Goal: Information Seeking & Learning: Learn about a topic

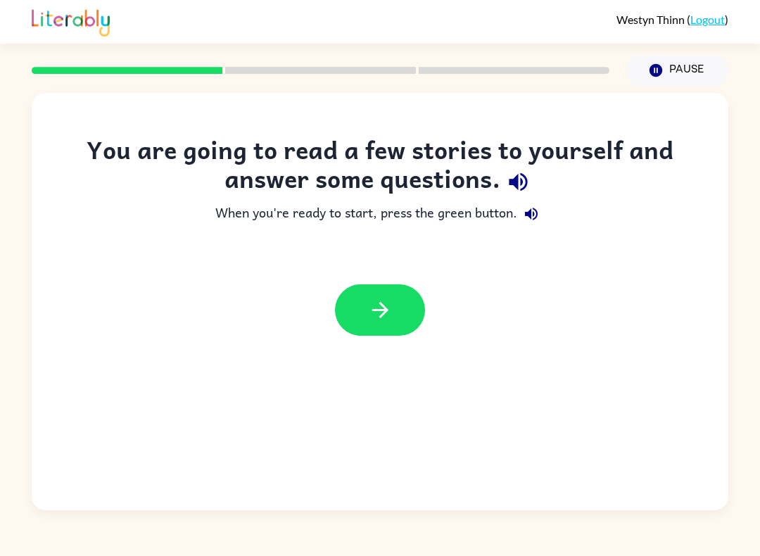
click at [384, 321] on icon "button" at bounding box center [380, 310] width 25 height 25
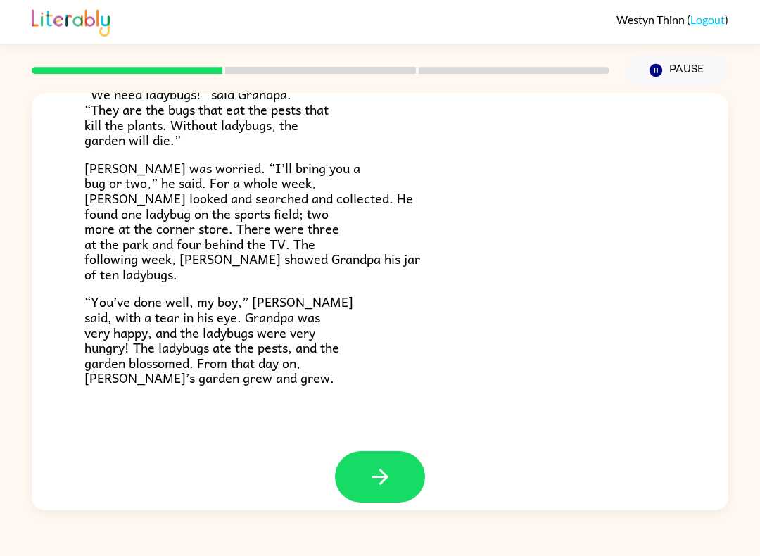
scroll to position [371, 0]
click at [398, 462] on button "button" at bounding box center [380, 477] width 90 height 51
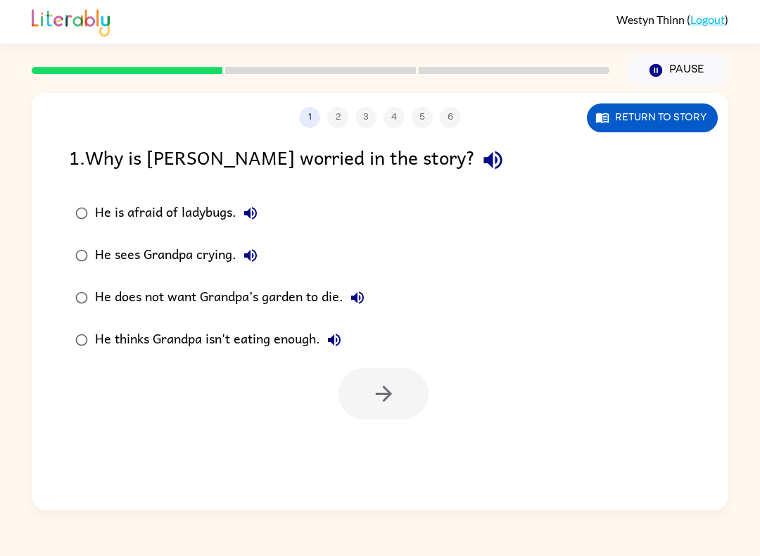
scroll to position [0, 0]
click at [110, 309] on div "He does not want Grandpa’s garden to die." at bounding box center [233, 298] width 276 height 28
click at [393, 402] on icon "button" at bounding box center [383, 393] width 25 height 25
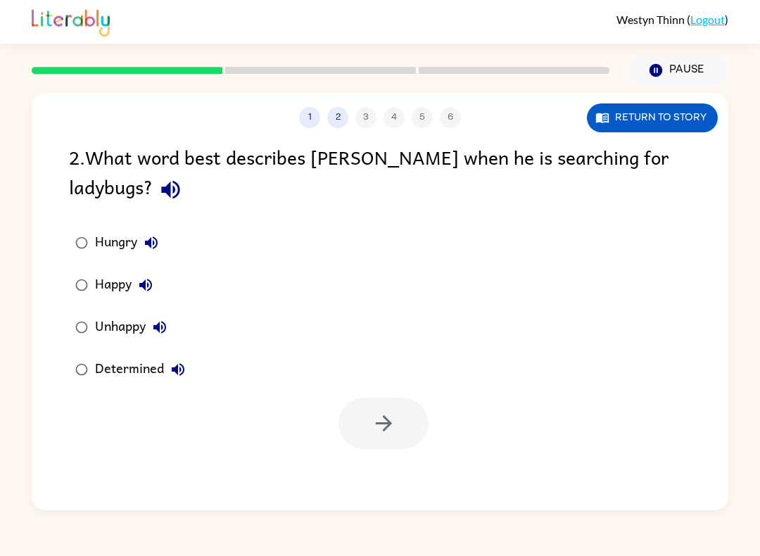
click at [681, 108] on button "Return to story" at bounding box center [652, 117] width 131 height 29
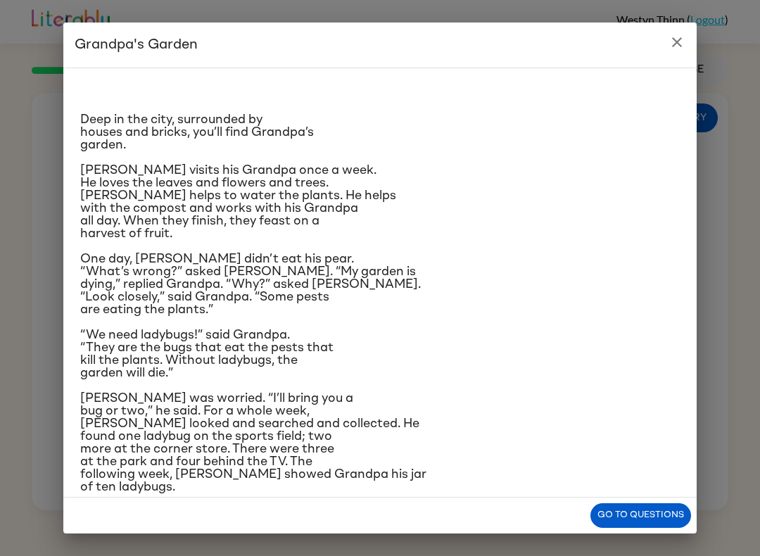
click at [681, 108] on div "Deep in the city, surrounded by houses and bricks, you’ll find Grandpa’s garden…" at bounding box center [379, 283] width 633 height 430
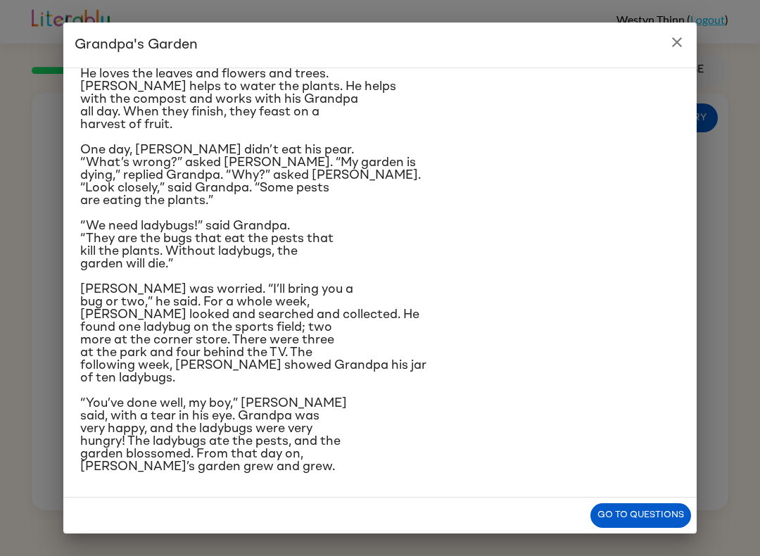
scroll to position [217, 0]
click at [474, 495] on div "Deep in the city, surrounded by houses and bricks, you’ll find Grandpa’s garden…" at bounding box center [379, 283] width 633 height 430
click at [472, 492] on div "Deep in the city, surrounded by houses and bricks, you’ll find Grandpa’s garden…" at bounding box center [379, 283] width 633 height 430
click at [478, 495] on div "Deep in the city, surrounded by houses and bricks, you’ll find Grandpa’s garden…" at bounding box center [379, 283] width 633 height 430
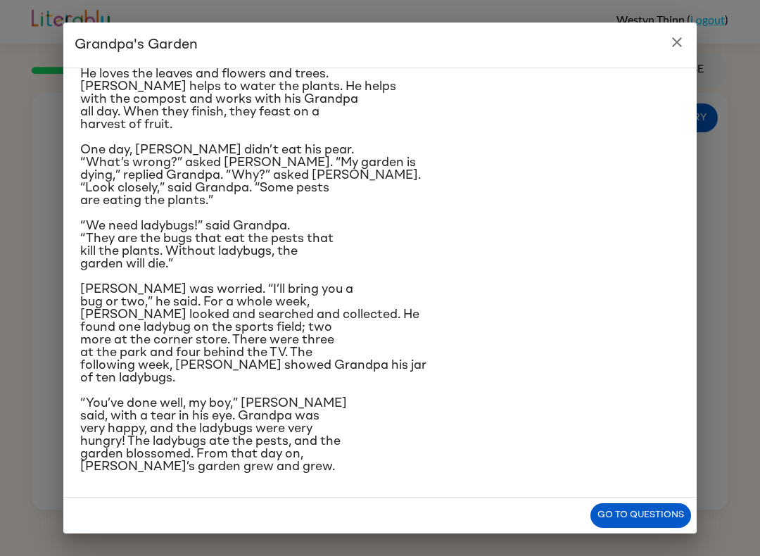
click at [619, 513] on button "Go to questions" at bounding box center [640, 515] width 101 height 25
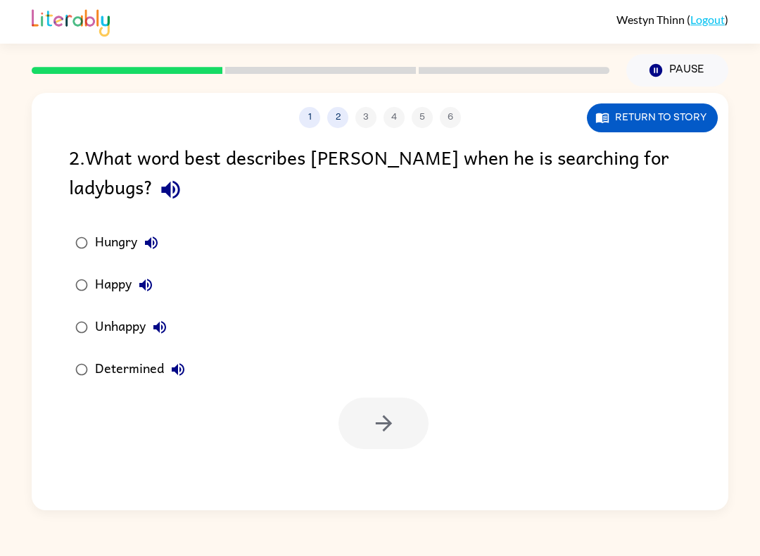
click at [177, 372] on icon "button" at bounding box center [178, 369] width 13 height 13
click at [103, 381] on div "Determined" at bounding box center [143, 369] width 97 height 28
click at [406, 426] on button "button" at bounding box center [383, 422] width 90 height 51
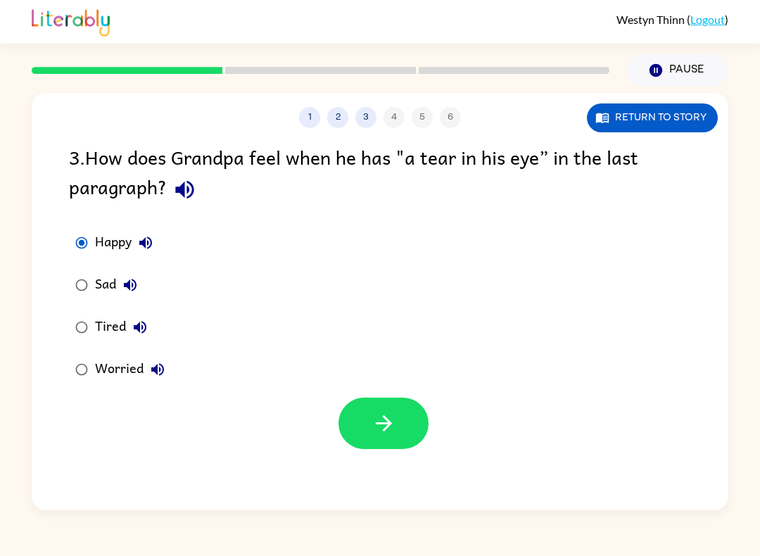
click at [339, 462] on div "1 2 3 4 5 6 Return to story 3 . How does Grandpa feel when he has "a tear in hi…" at bounding box center [380, 301] width 696 height 417
click at [350, 428] on button "button" at bounding box center [383, 422] width 90 height 51
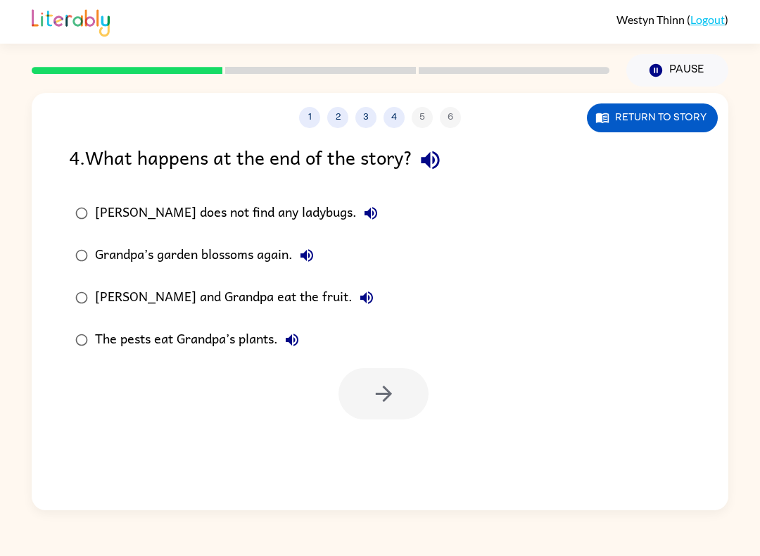
click at [110, 255] on div "Grandpa’s garden blossoms again." at bounding box center [208, 255] width 226 height 28
click at [396, 393] on button "button" at bounding box center [383, 393] width 90 height 51
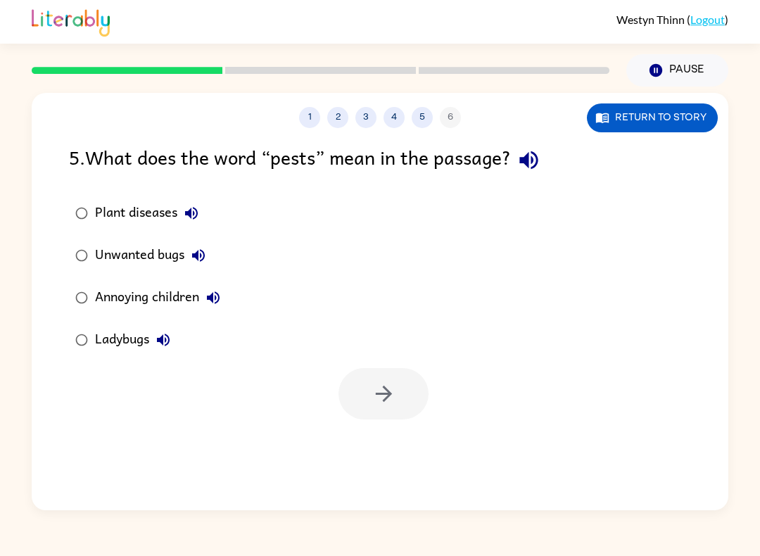
click at [96, 250] on div "Unwanted bugs" at bounding box center [153, 255] width 117 height 28
click at [367, 412] on button "button" at bounding box center [383, 393] width 90 height 51
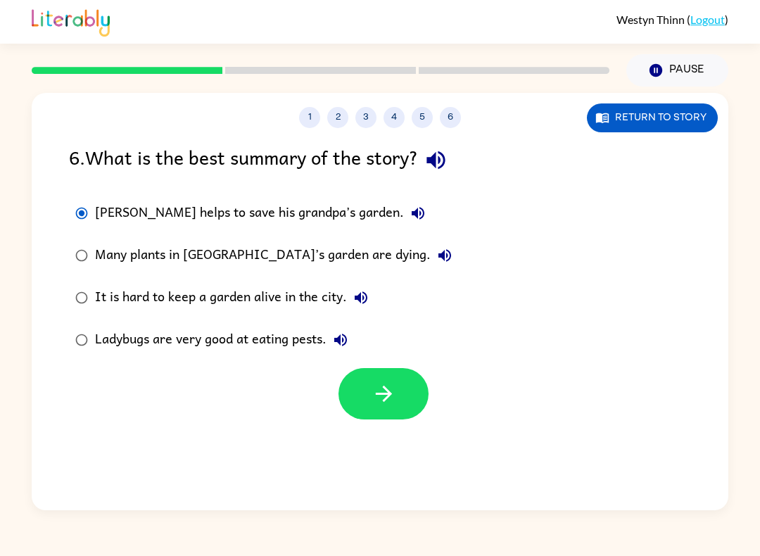
click at [362, 408] on button "button" at bounding box center [383, 393] width 90 height 51
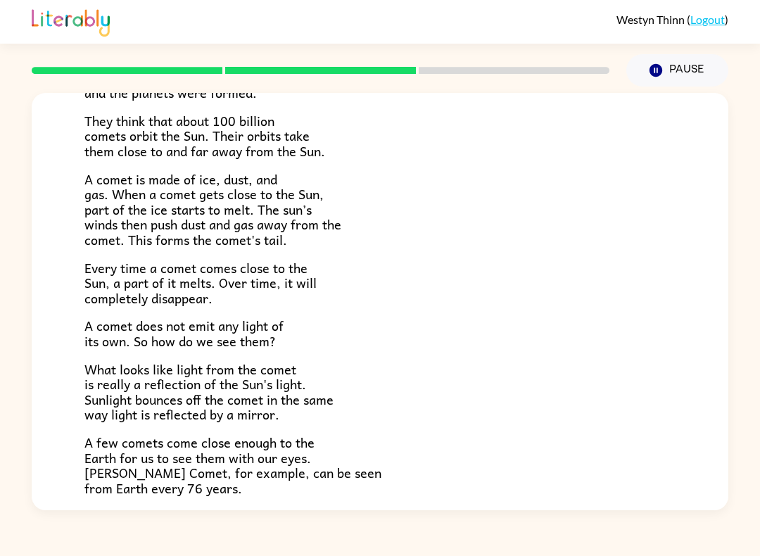
scroll to position [155, 0]
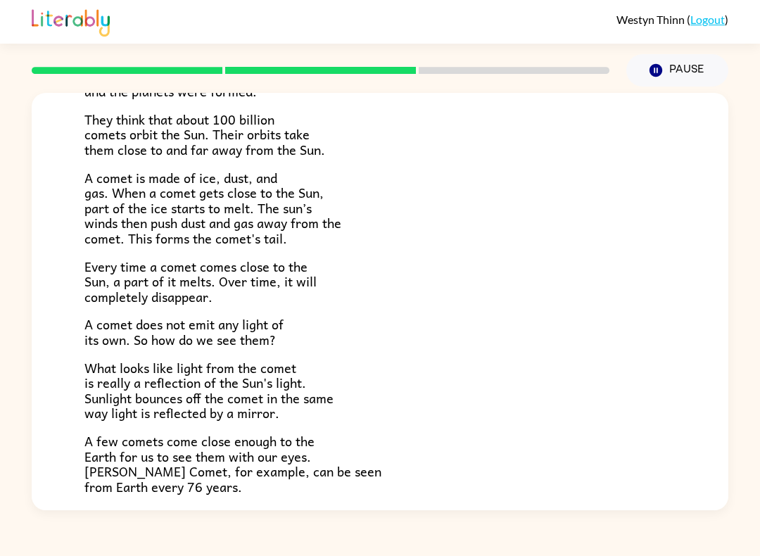
click at [485, 433] on p "A few comets come close enough to the Earth for us to see them with our eyes. […" at bounding box center [379, 463] width 591 height 61
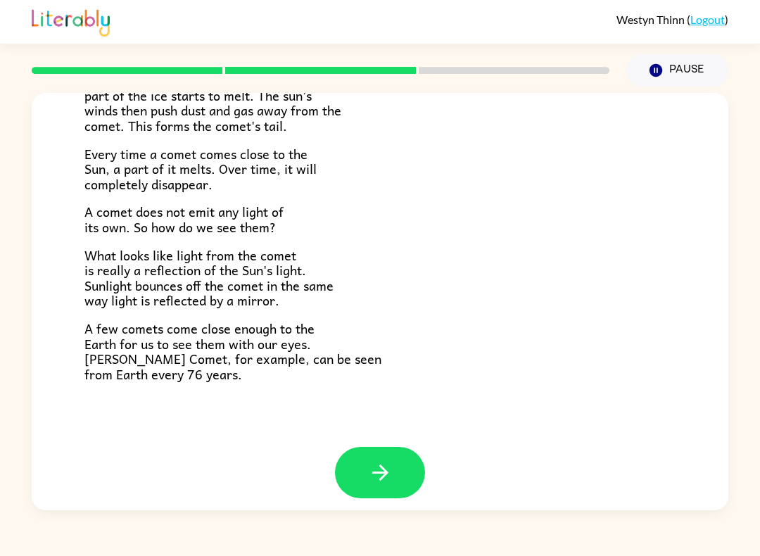
scroll to position [266, 0]
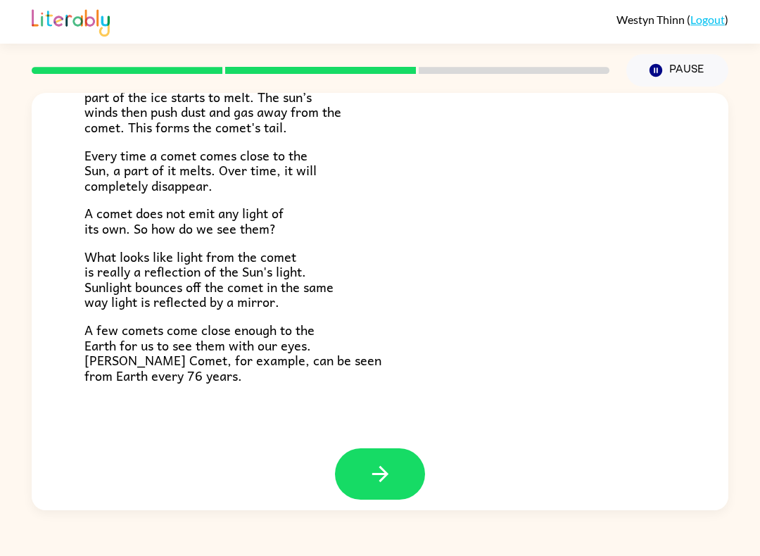
click at [398, 458] on button "button" at bounding box center [380, 473] width 90 height 51
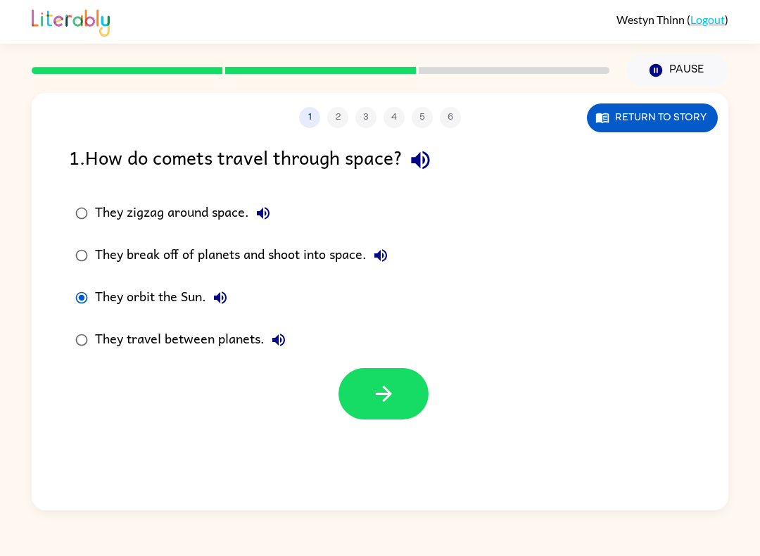
click at [421, 404] on button "button" at bounding box center [383, 393] width 90 height 51
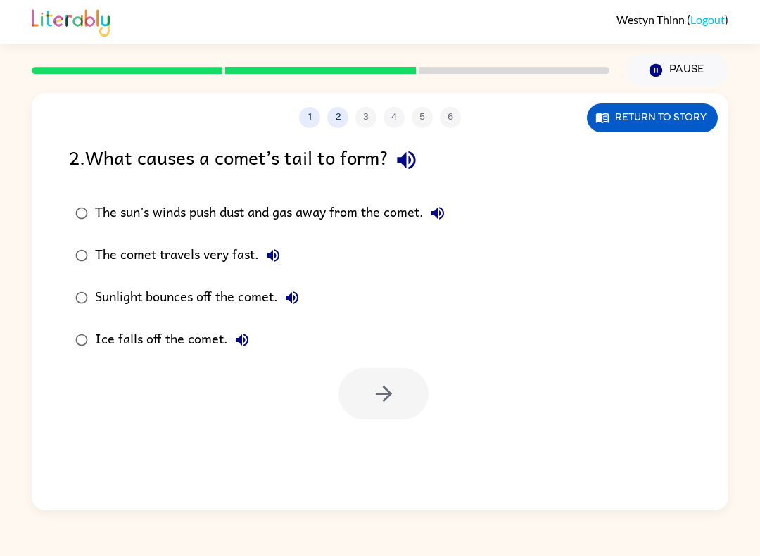
click at [107, 203] on div "The sun’s winds push dust and gas away from the comet." at bounding box center [273, 213] width 357 height 28
click at [376, 392] on icon "button" at bounding box center [383, 393] width 25 height 25
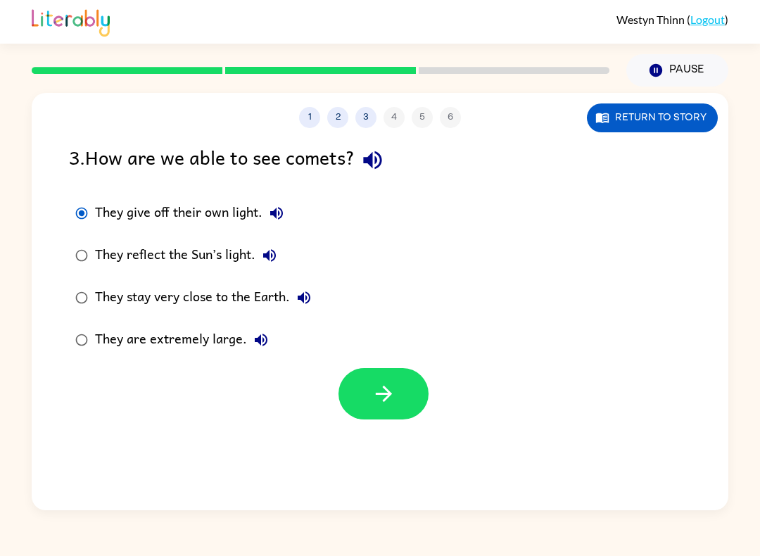
click at [405, 398] on button "button" at bounding box center [383, 393] width 90 height 51
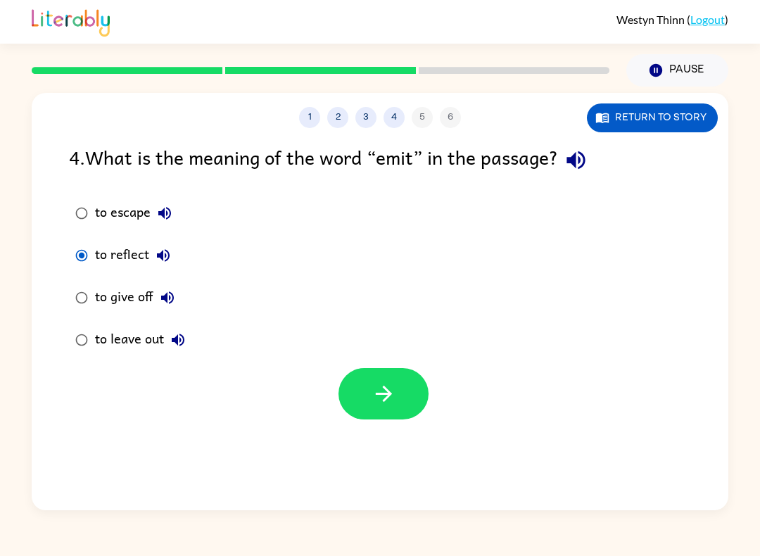
click at [387, 384] on icon "button" at bounding box center [383, 393] width 25 height 25
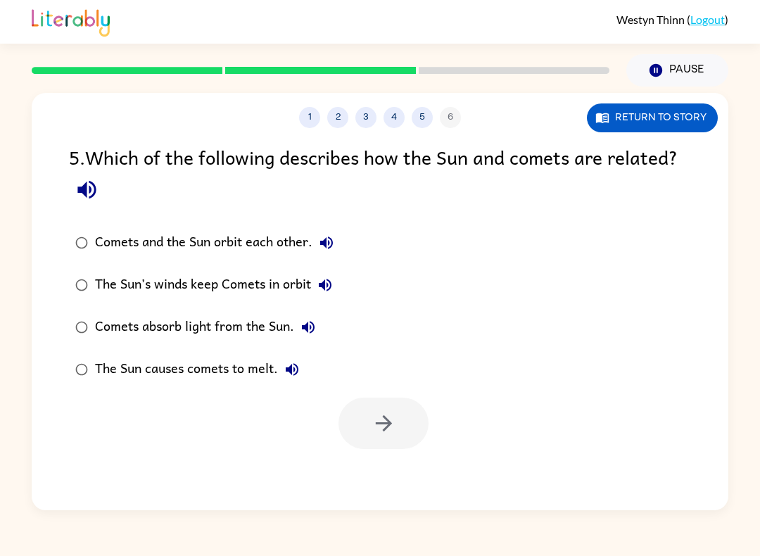
click at [427, 106] on div "1 2 3 4 5 6 Return to story" at bounding box center [380, 110] width 696 height 35
click at [417, 125] on button "5" at bounding box center [422, 117] width 21 height 21
click at [416, 125] on button "5" at bounding box center [422, 117] width 21 height 21
click at [404, 120] on button "4" at bounding box center [393, 117] width 21 height 21
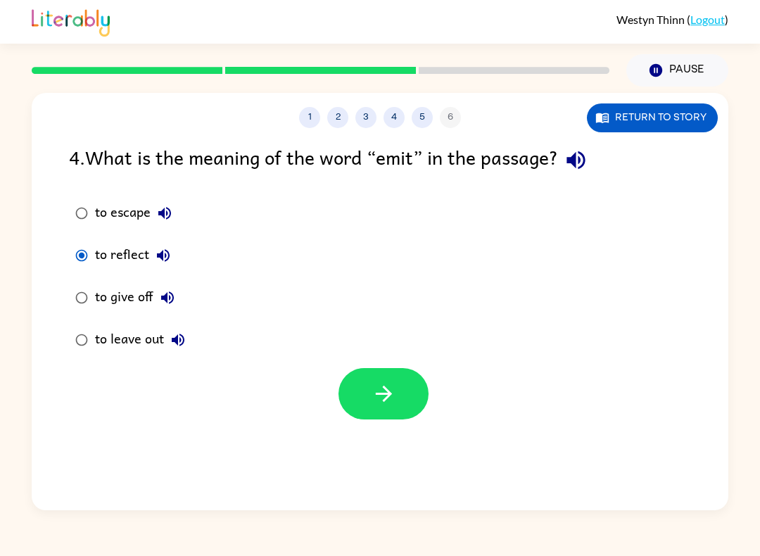
click at [162, 290] on icon "button" at bounding box center [167, 297] width 17 height 17
click at [373, 385] on icon "button" at bounding box center [383, 393] width 25 height 25
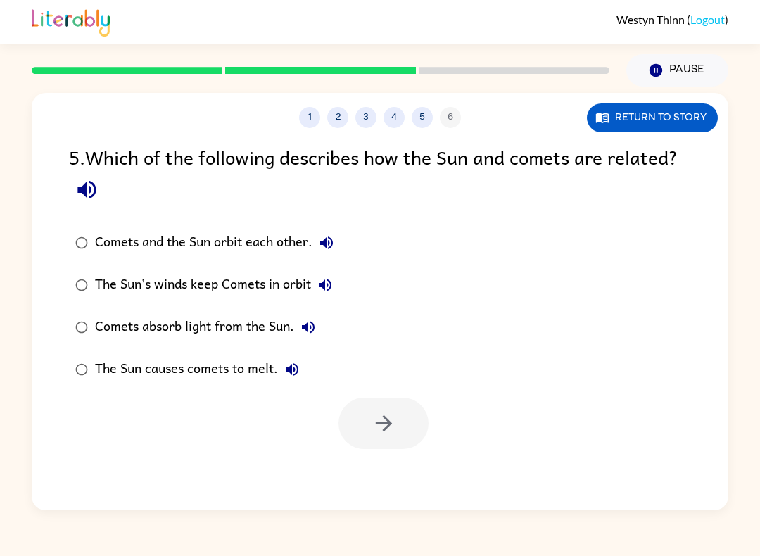
click at [106, 336] on div "Comets absorb light from the Sun." at bounding box center [208, 327] width 227 height 28
click at [400, 415] on button "button" at bounding box center [383, 422] width 90 height 51
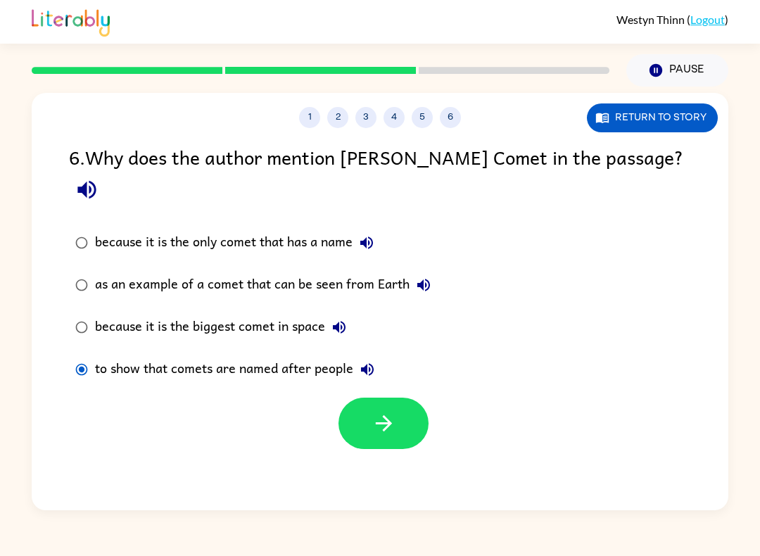
click at [378, 411] on icon "button" at bounding box center [383, 423] width 25 height 25
